Goal: Task Accomplishment & Management: Manage account settings

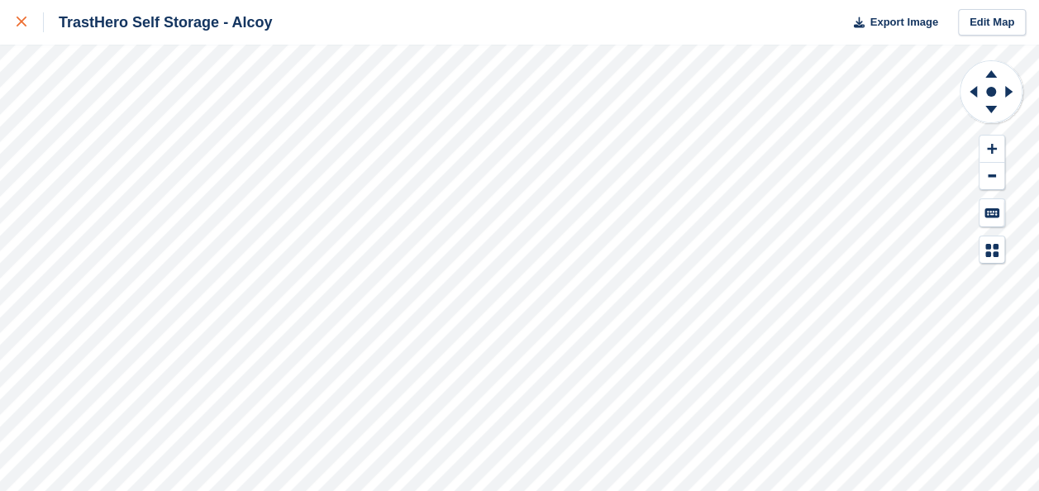
click at [23, 26] on icon at bounding box center [22, 22] width 10 height 10
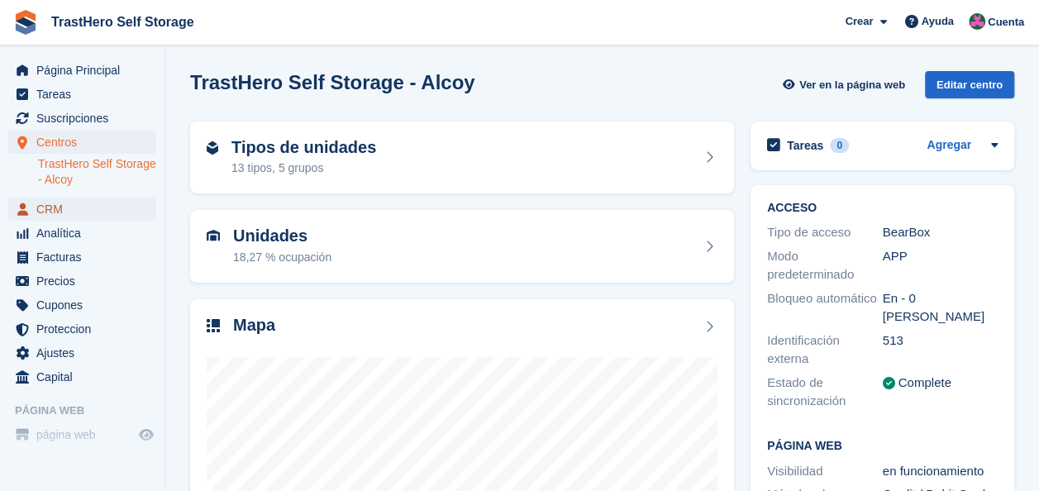
click at [99, 213] on span "CRM" at bounding box center [85, 209] width 99 height 23
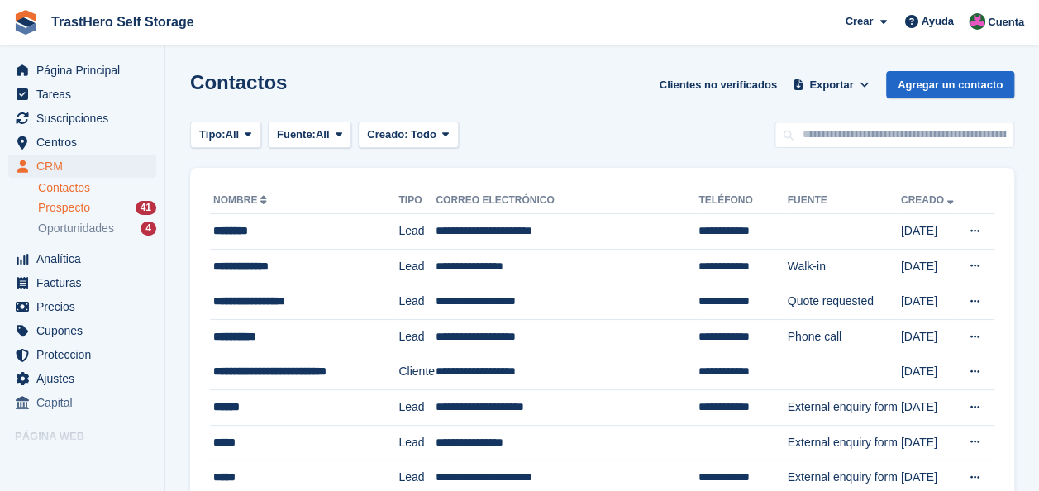
click at [100, 206] on div "Prospecto 41" at bounding box center [97, 208] width 118 height 16
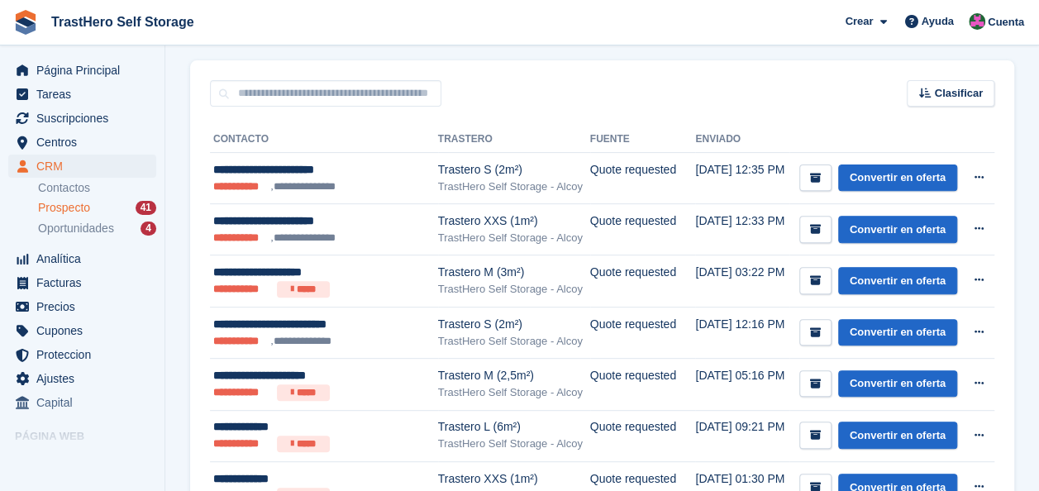
scroll to position [248, 0]
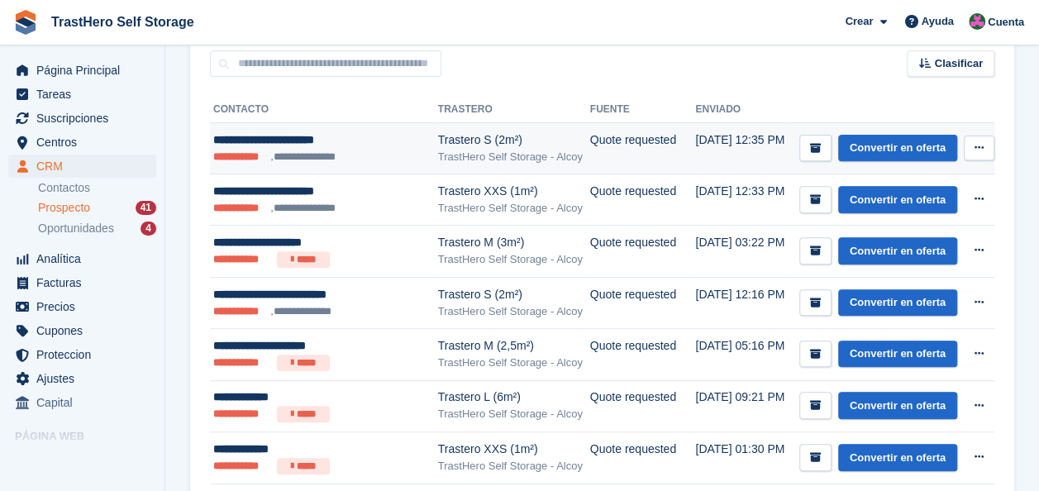
click at [976, 148] on icon at bounding box center [979, 147] width 9 height 11
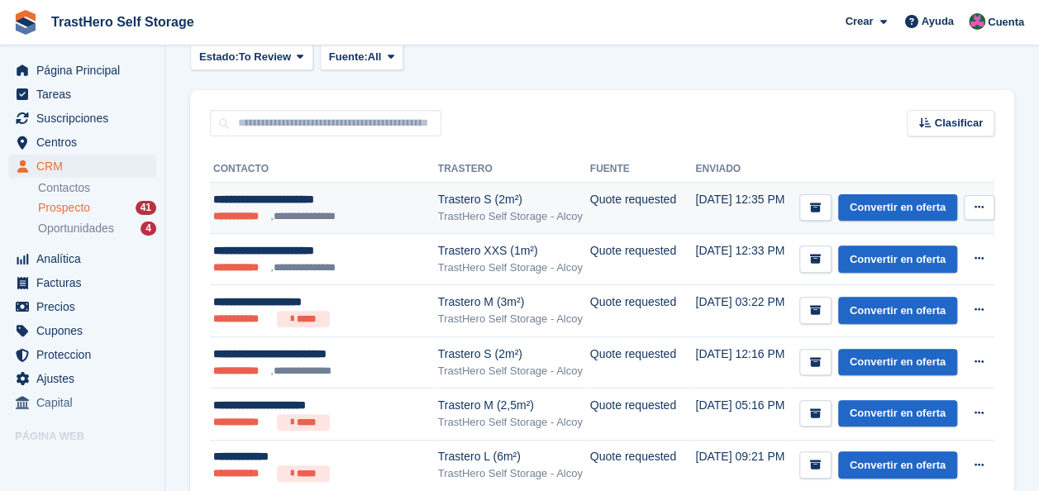
scroll to position [165, 0]
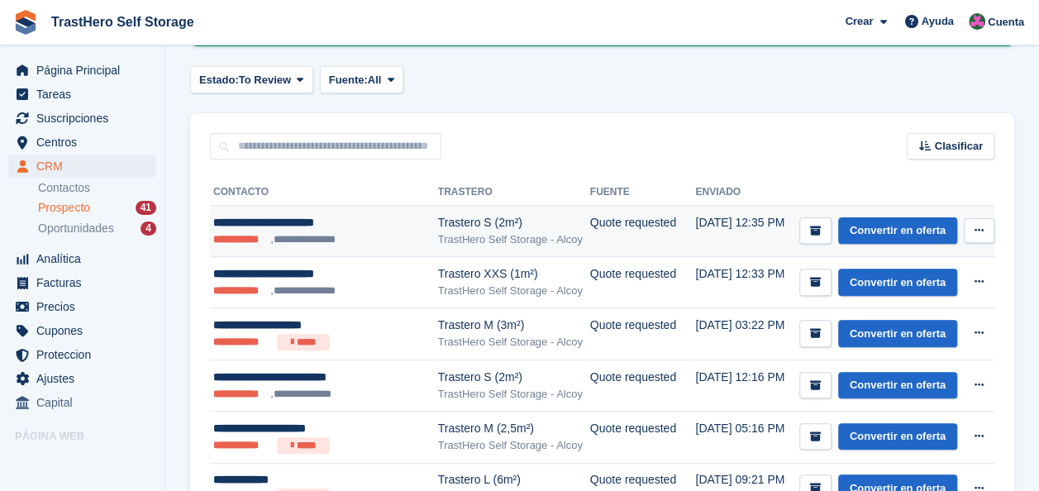
click at [983, 234] on icon at bounding box center [979, 230] width 9 height 11
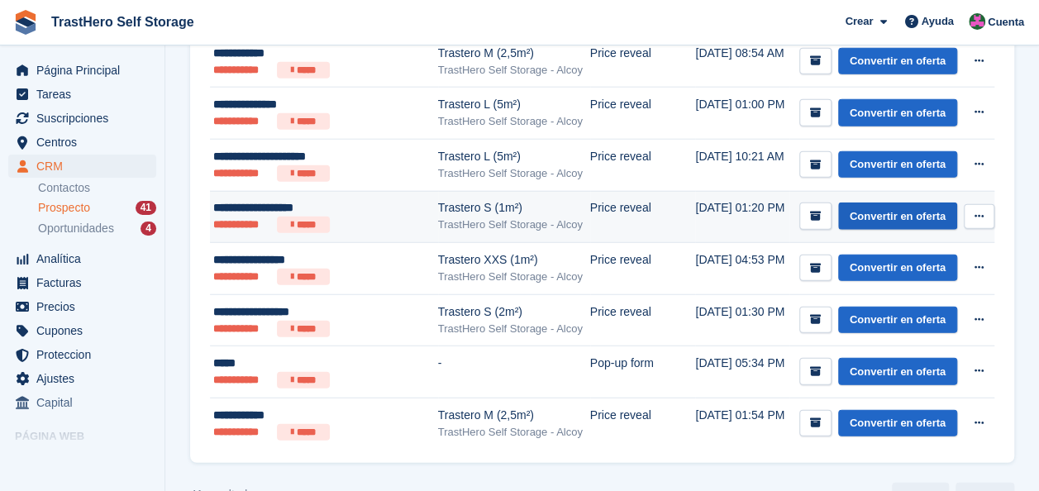
scroll to position [2066, 0]
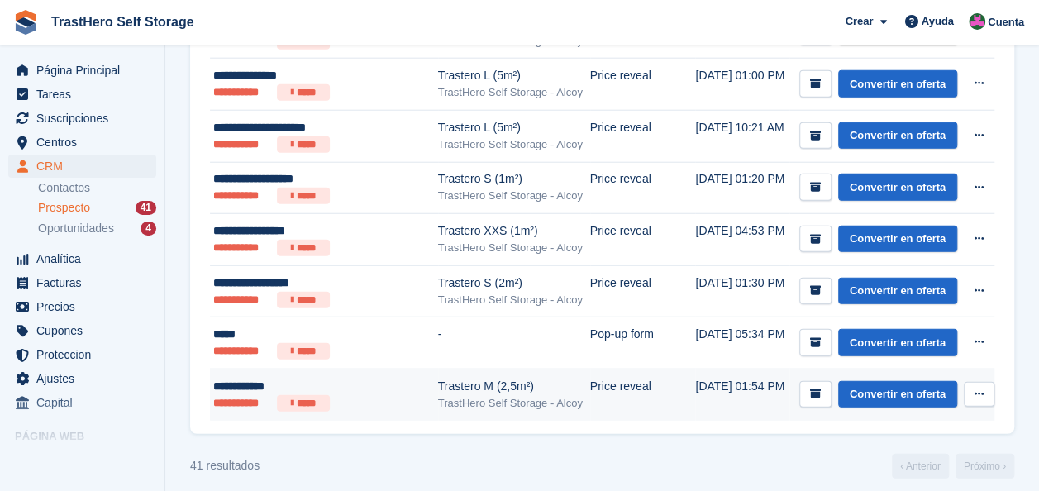
click at [984, 384] on button at bounding box center [979, 394] width 31 height 25
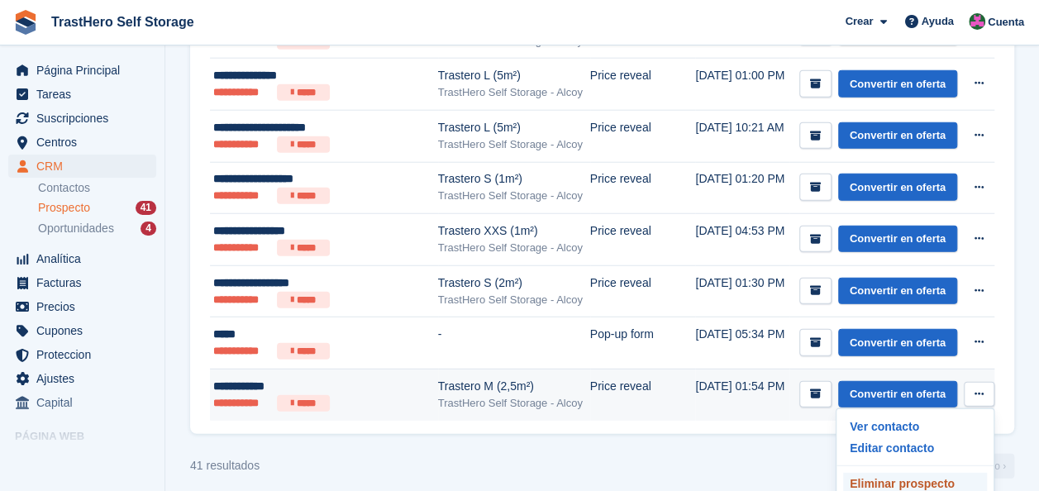
click at [901, 473] on p "Eliminar prospecto" at bounding box center [915, 483] width 144 height 21
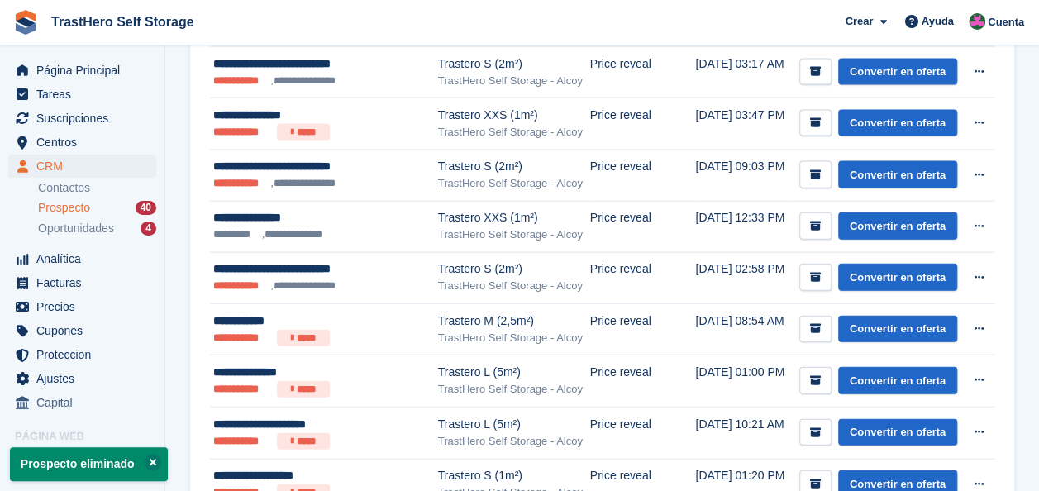
scroll to position [1766, 0]
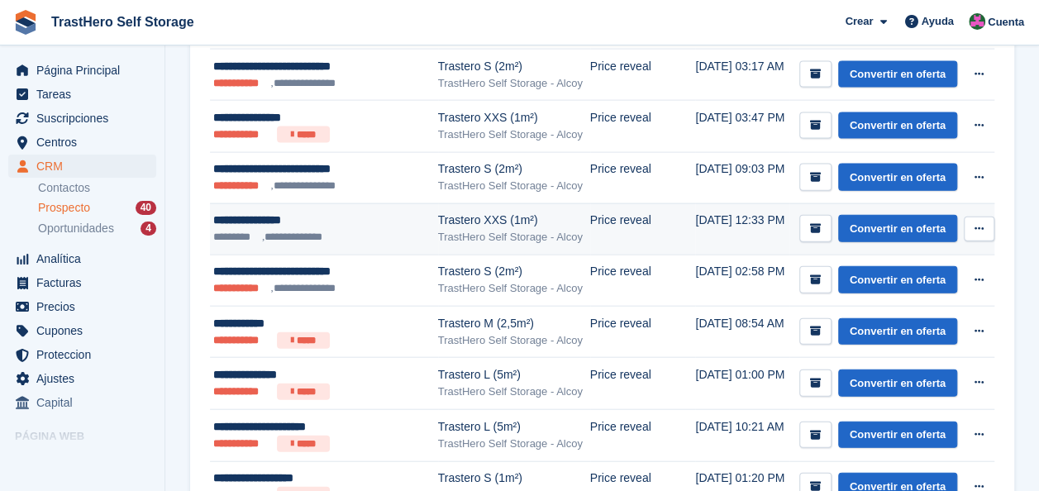
click at [978, 217] on button at bounding box center [979, 229] width 31 height 25
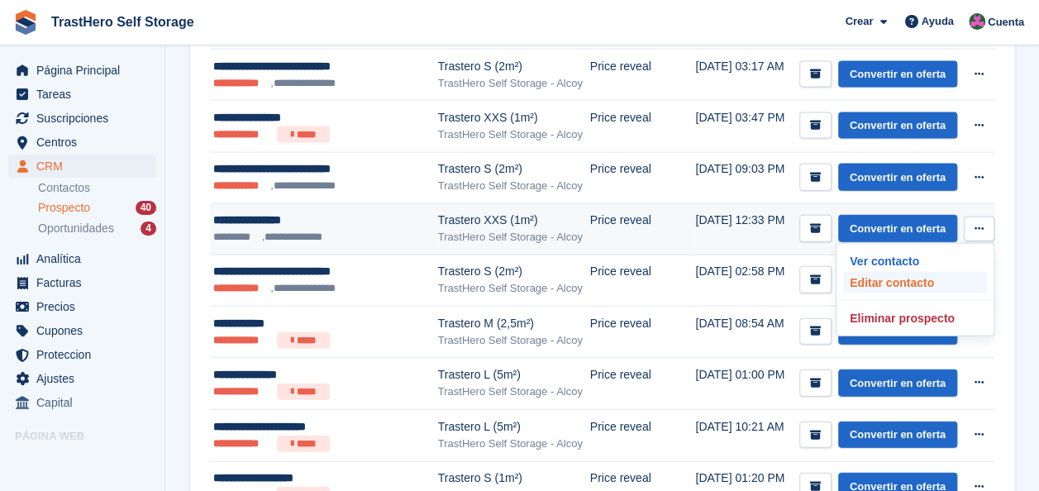
click at [948, 272] on p "Editar contacto" at bounding box center [915, 282] width 144 height 21
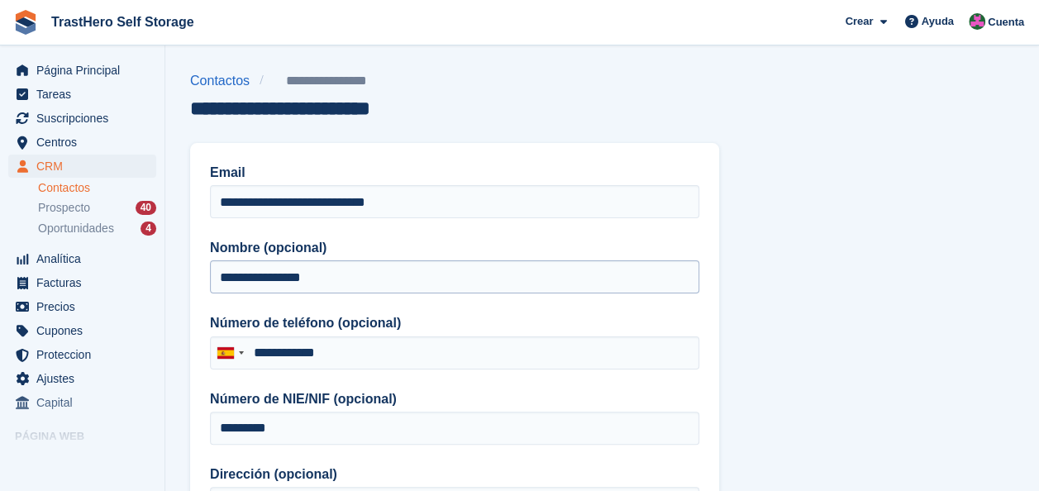
type input "**********"
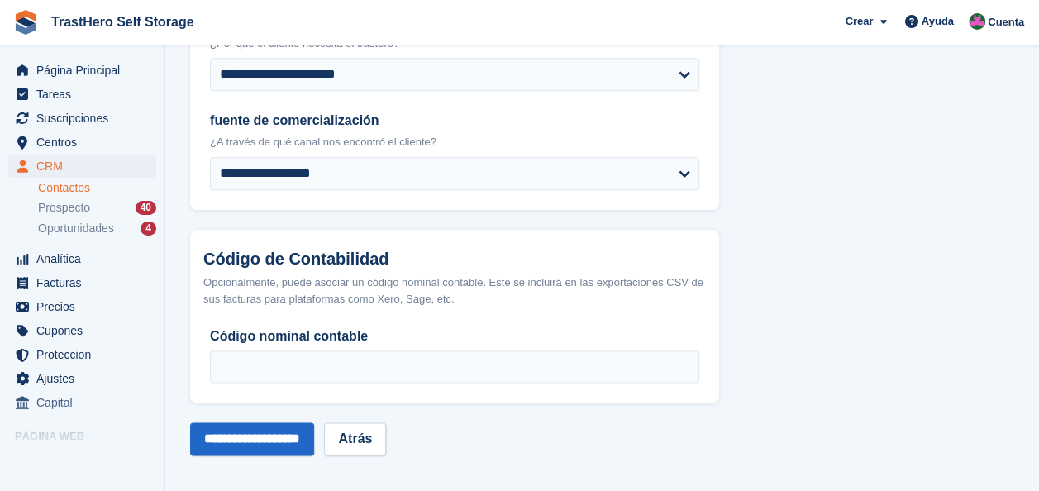
scroll to position [917, 0]
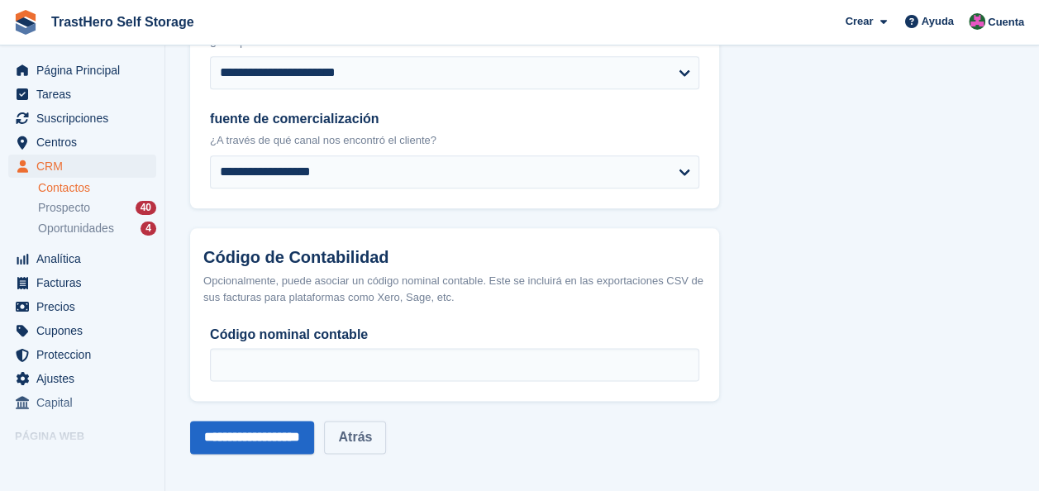
click at [386, 437] on link "Atrás" at bounding box center [355, 437] width 62 height 33
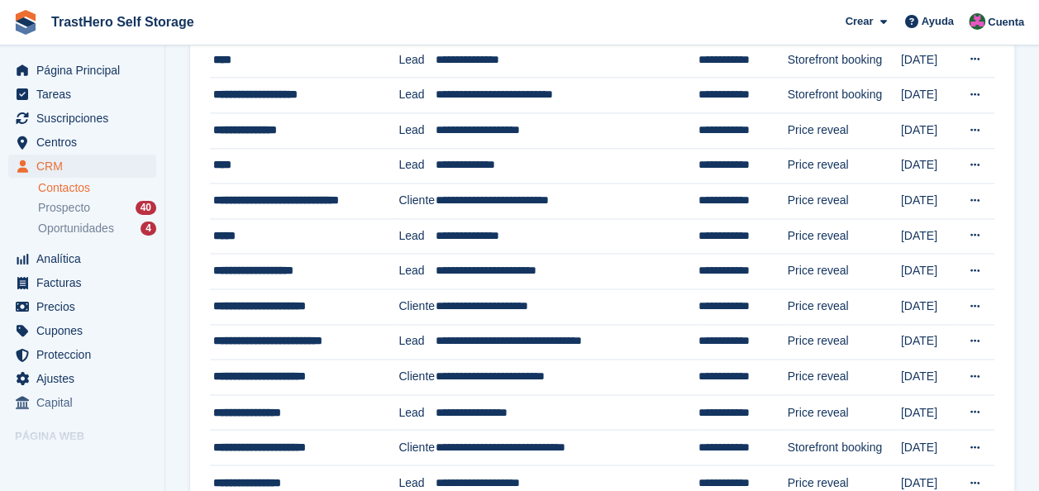
scroll to position [1551, 0]
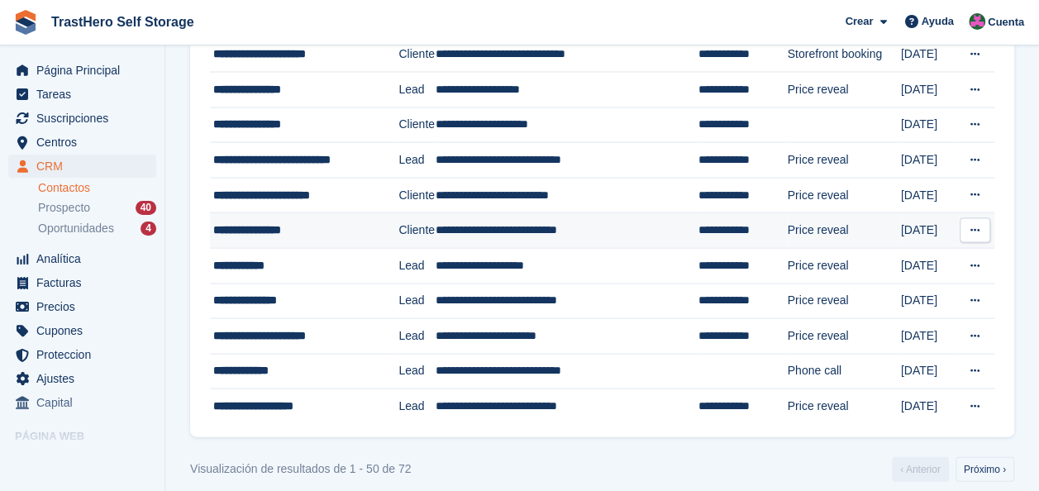
click at [972, 222] on button at bounding box center [975, 229] width 31 height 25
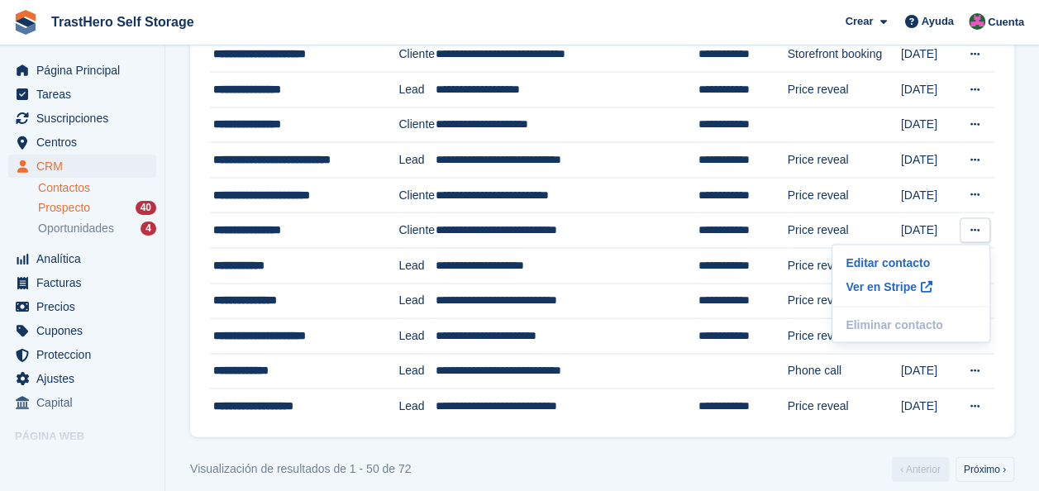
click at [61, 200] on span "Prospecto" at bounding box center [64, 208] width 52 height 16
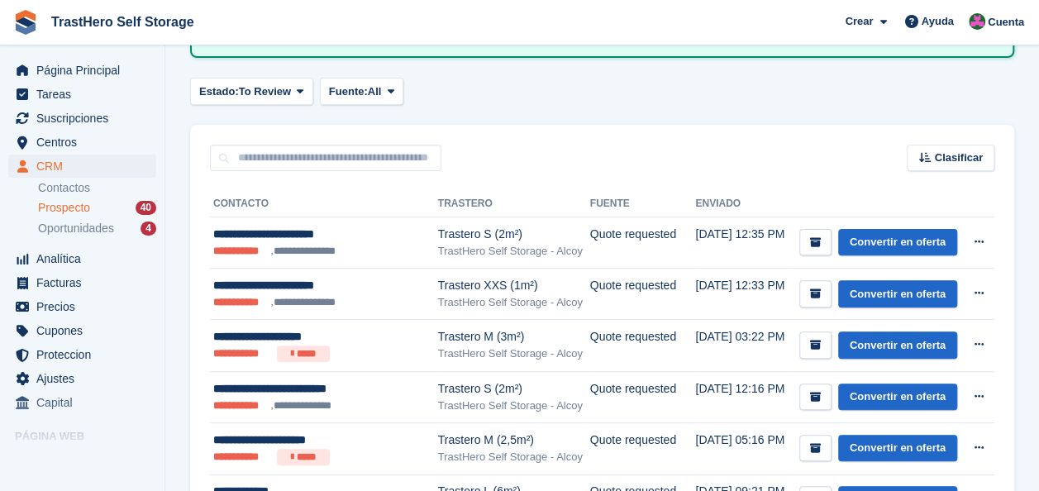
scroll to position [413, 0]
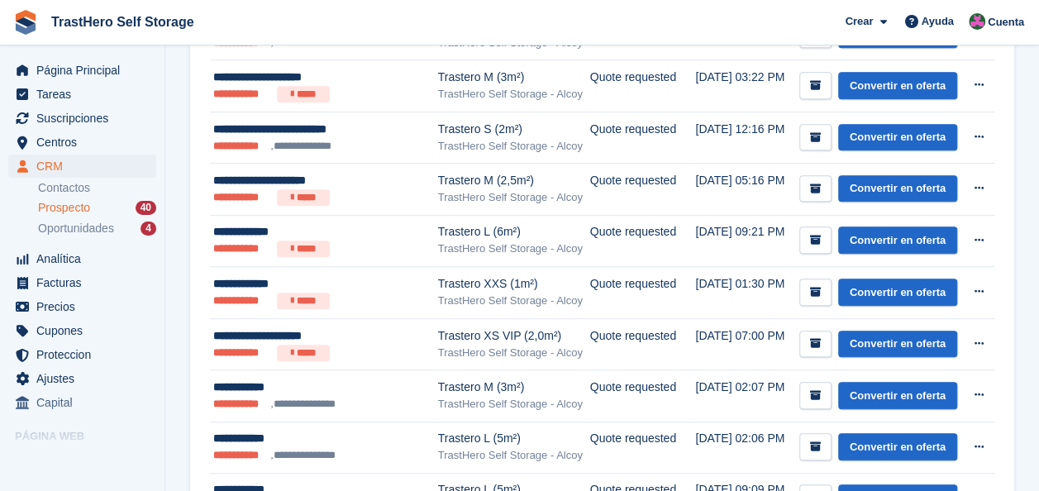
click at [97, 204] on div "Prospecto 40" at bounding box center [97, 208] width 118 height 16
